Goal: Task Accomplishment & Management: Manage account settings

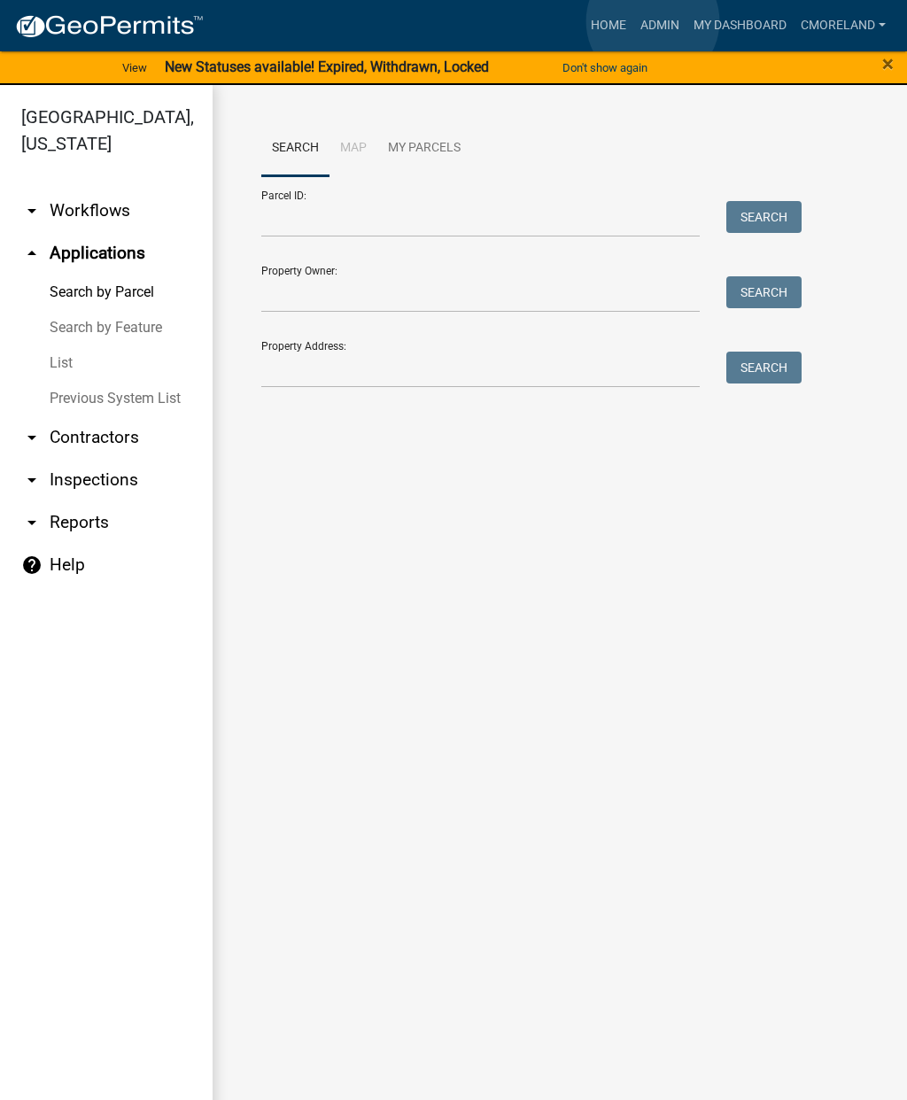
click at [653, 21] on link "Admin" at bounding box center [659, 26] width 53 height 34
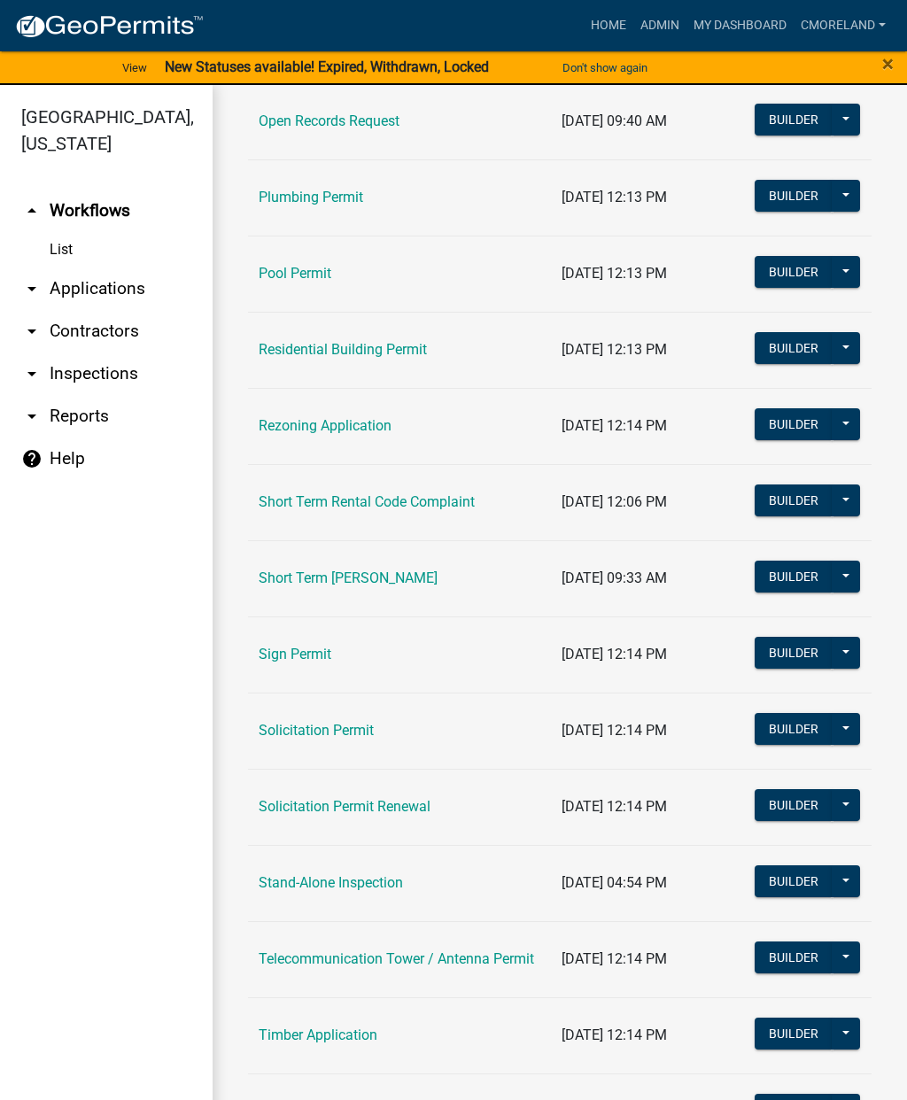
scroll to position [1934, 0]
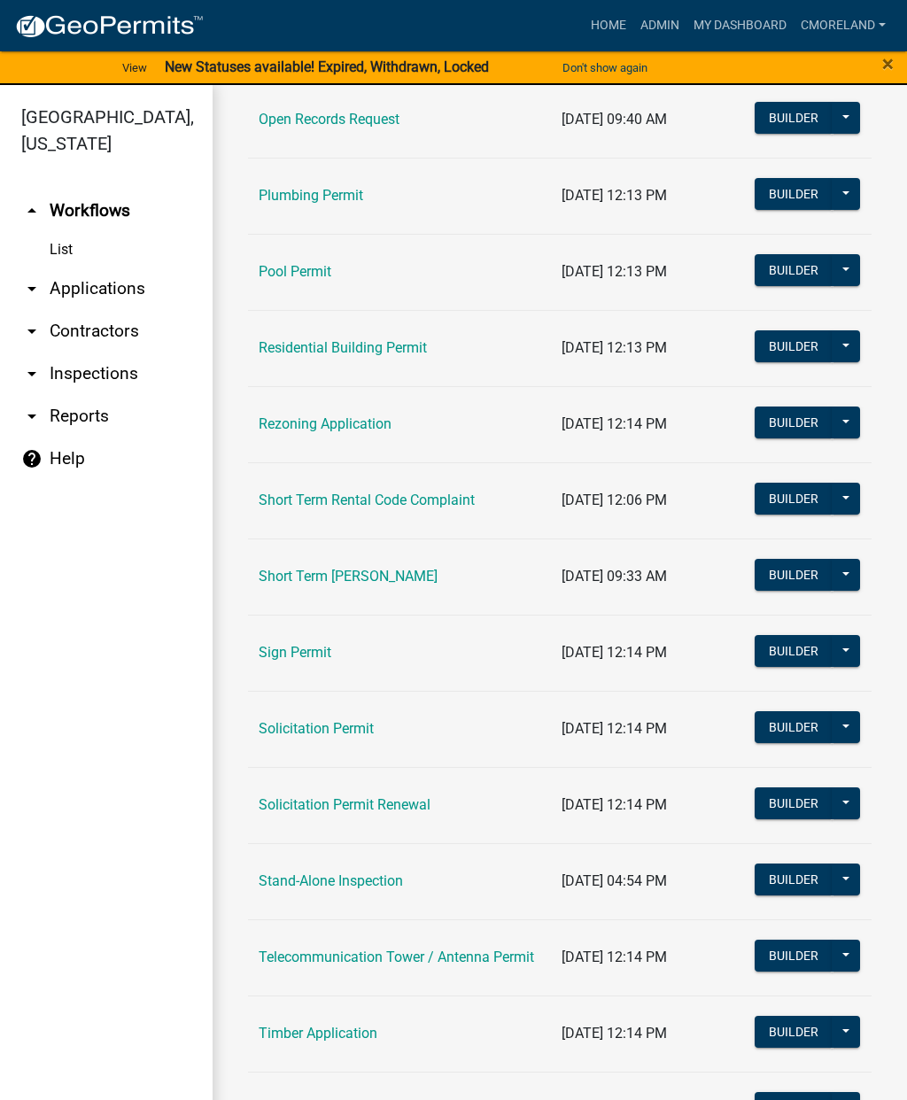
click at [375, 498] on link "Short Term Rental Code Complaint" at bounding box center [367, 499] width 216 height 17
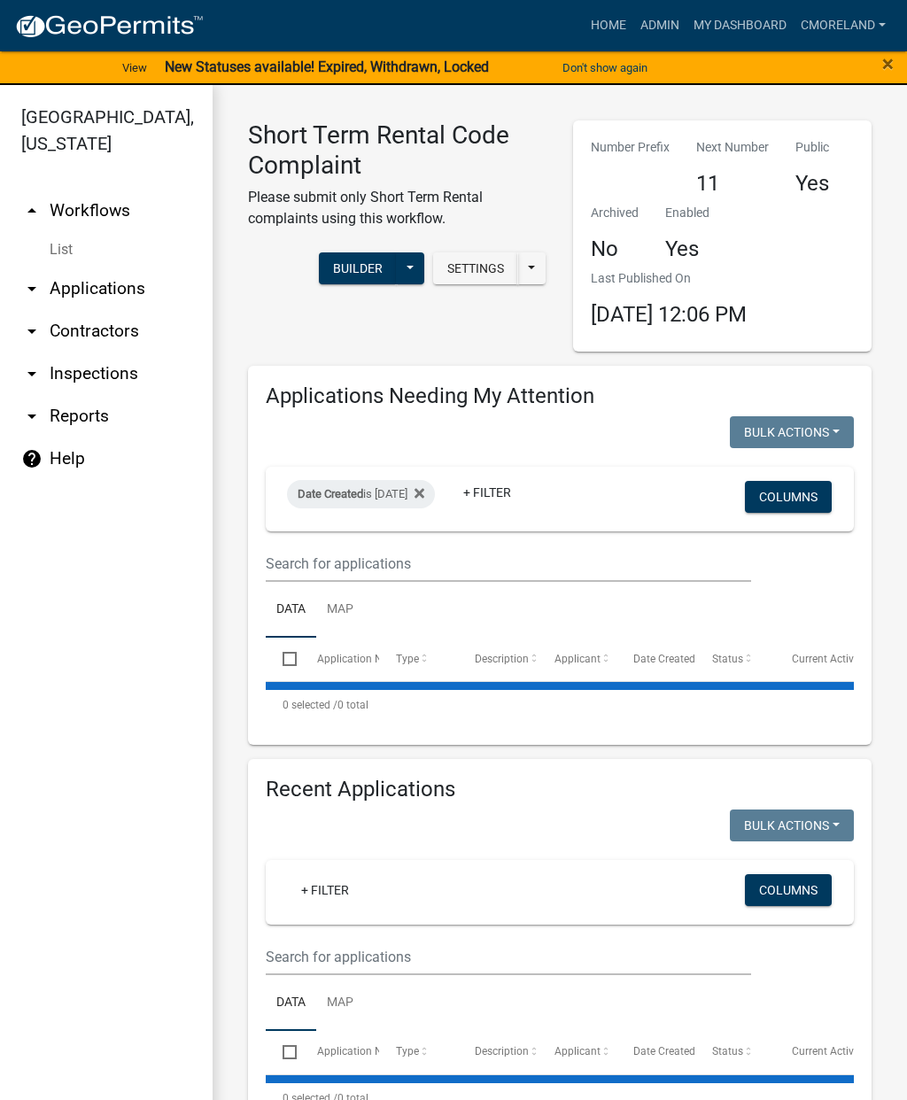
select select "2: 50"
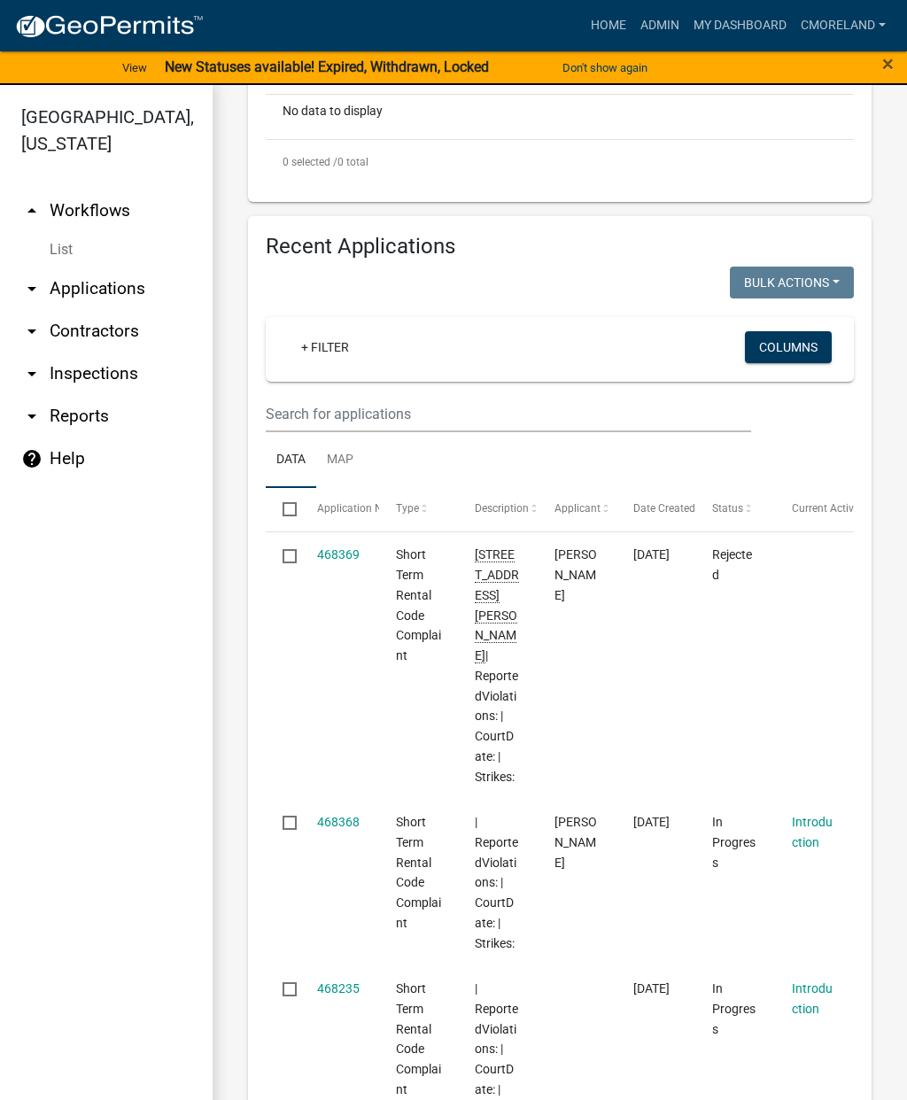
scroll to position [589, 0]
click at [344, 550] on link "468369" at bounding box center [338, 552] width 42 height 14
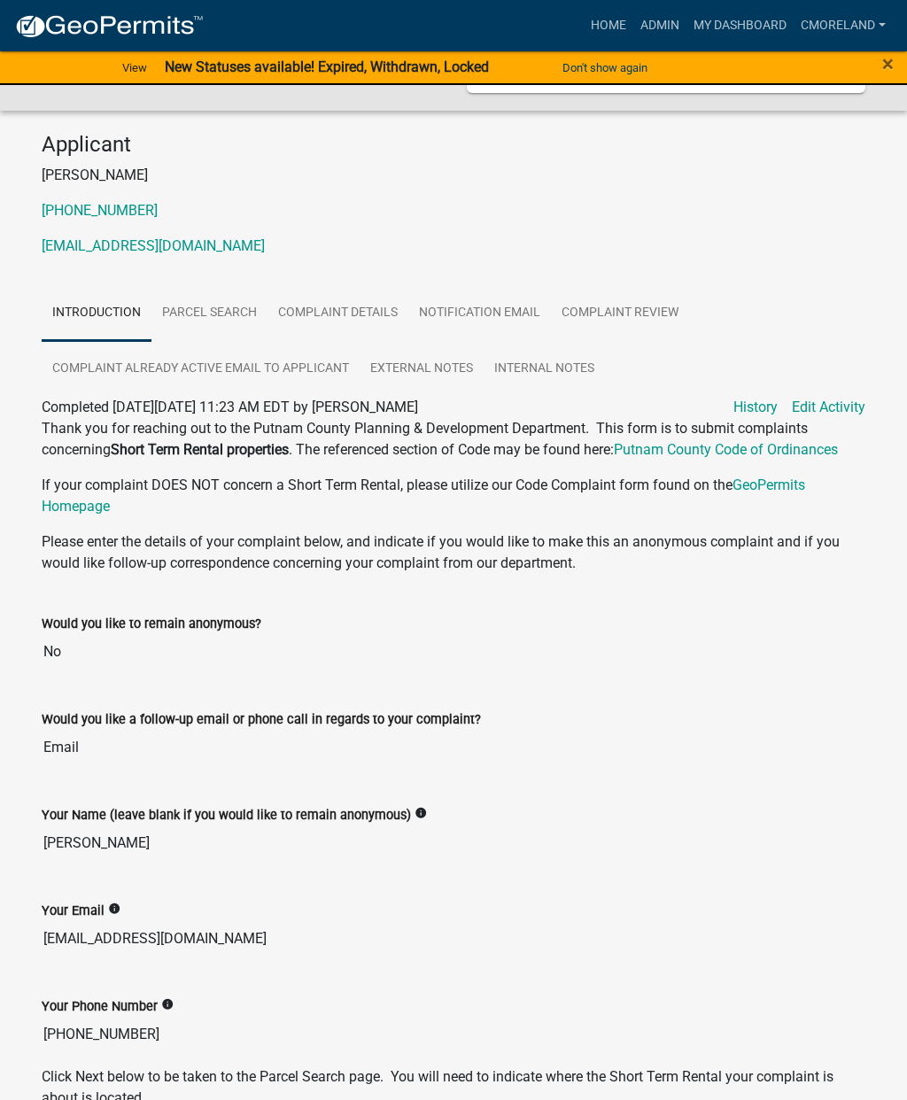
scroll to position [164, 0]
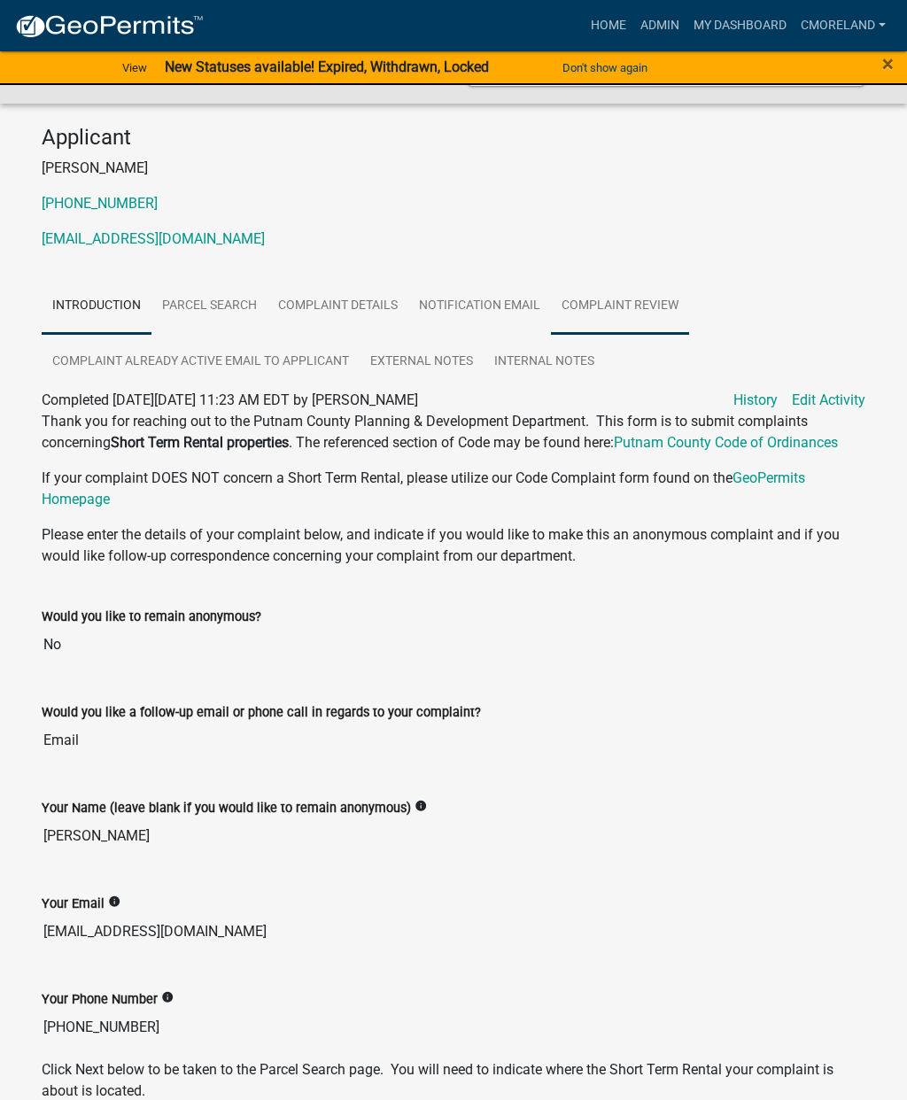
click at [631, 283] on link "Complaint Review" at bounding box center [620, 306] width 138 height 57
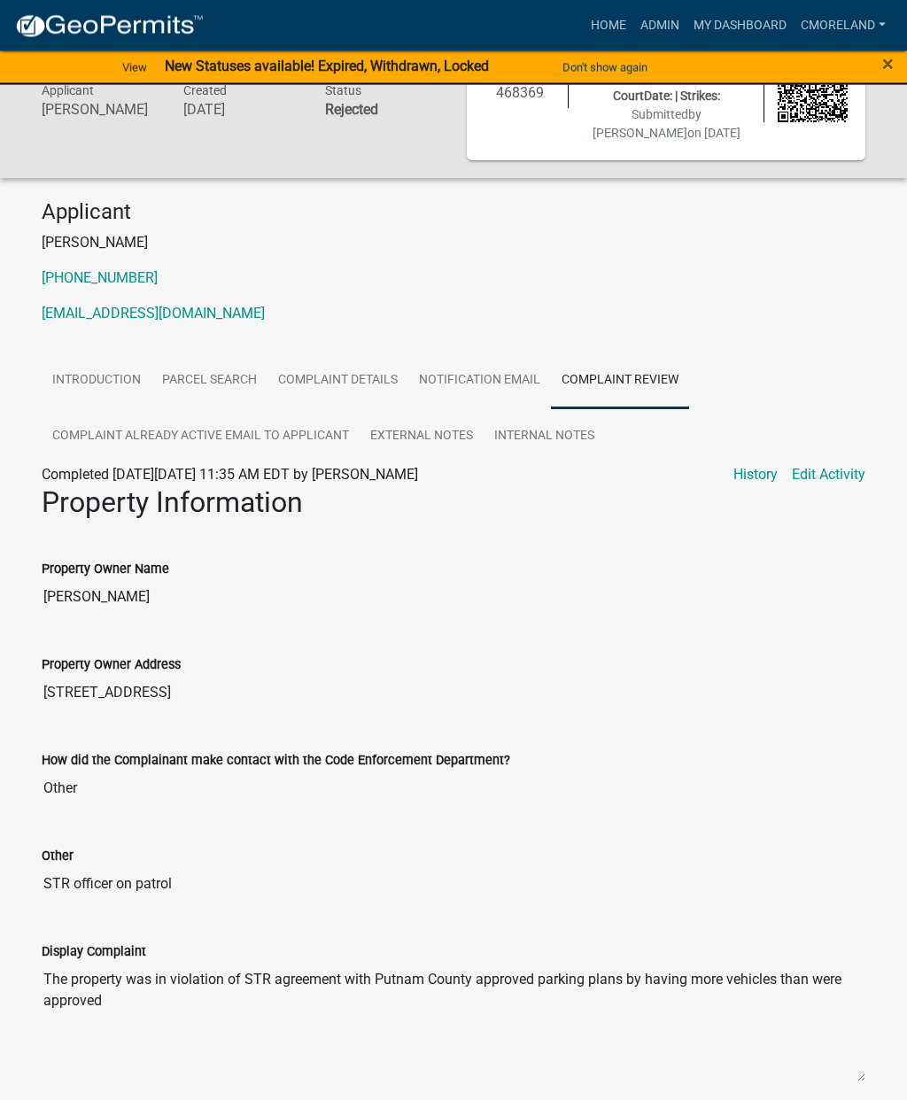
scroll to position [0, 0]
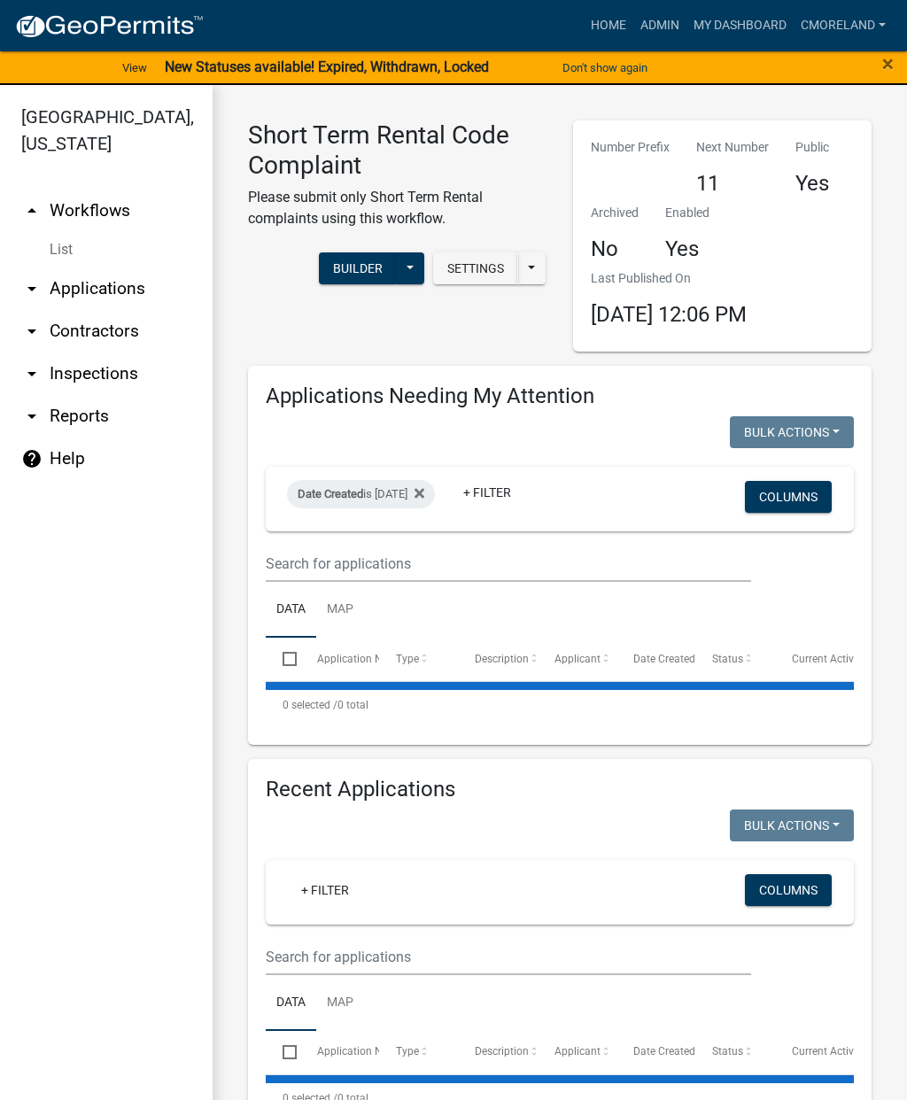
select select "2: 50"
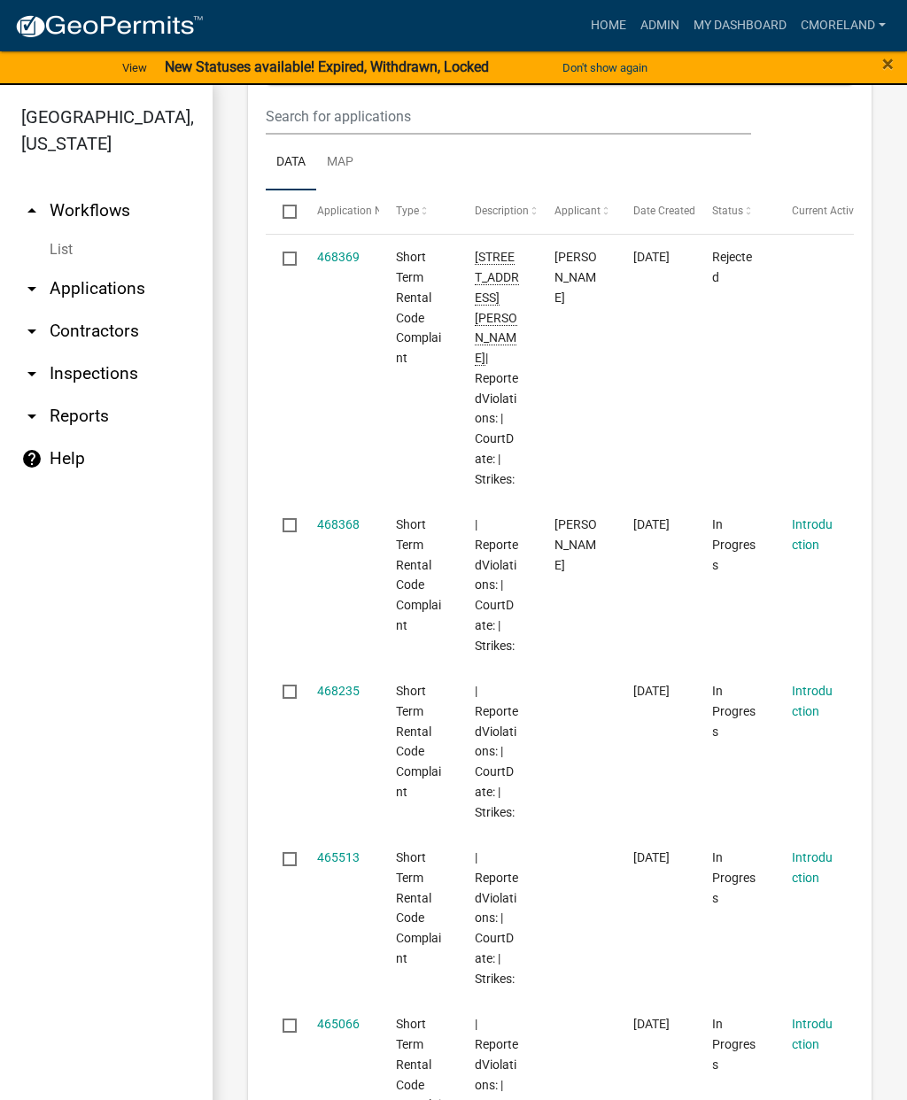
scroll to position [886, 0]
click at [335, 515] on link "468368" at bounding box center [338, 522] width 42 height 14
